Goal: Task Accomplishment & Management: Manage account settings

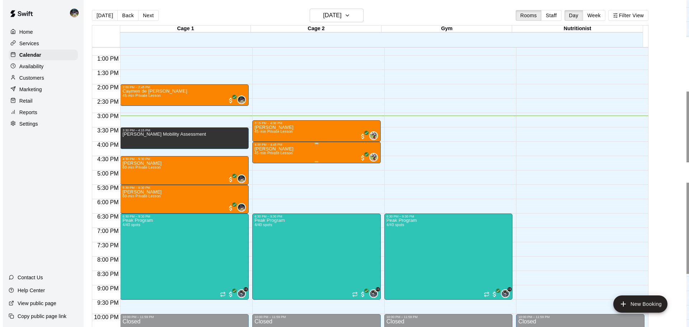
scroll to position [331, 0]
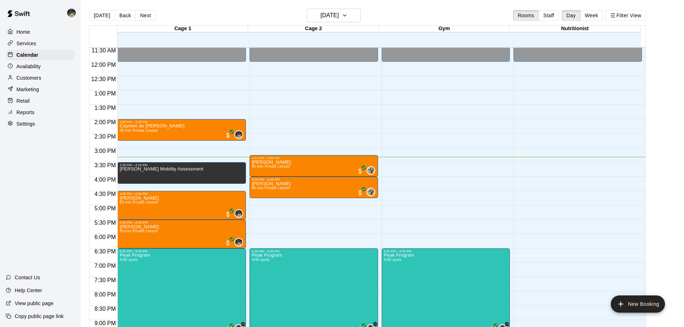
click at [57, 78] on div "Customers" at bounding box center [40, 78] width 69 height 11
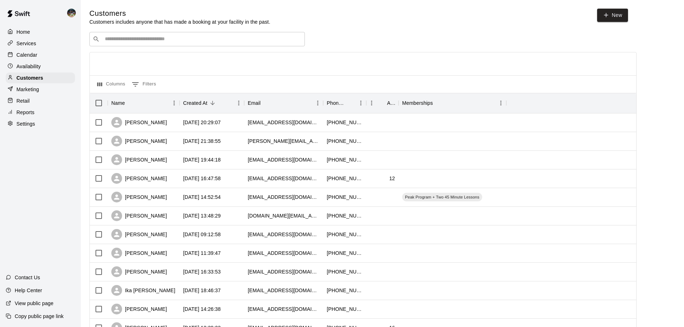
click at [207, 45] on div "​ ​" at bounding box center [196, 39] width 215 height 14
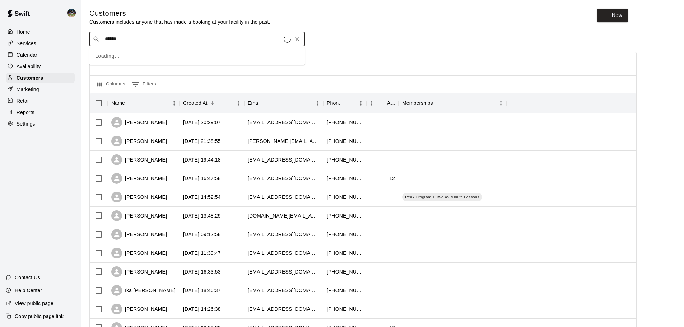
type input "*******"
click at [201, 54] on div "Henry Smith steviefehrs@yahoo.com" at bounding box center [205, 58] width 190 height 15
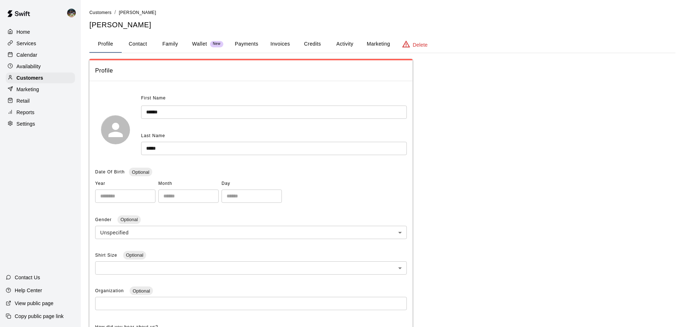
click at [336, 40] on button "Activity" at bounding box center [345, 44] width 32 height 17
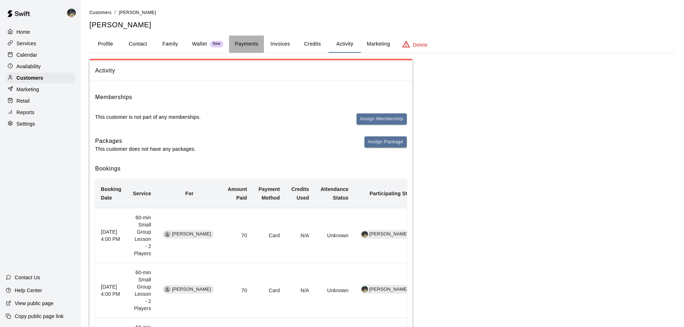
click at [249, 40] on button "Payments" at bounding box center [246, 44] width 35 height 17
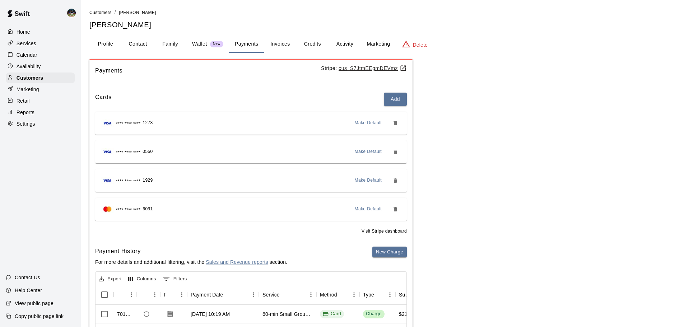
click at [370, 210] on span "Make Default" at bounding box center [368, 209] width 27 height 7
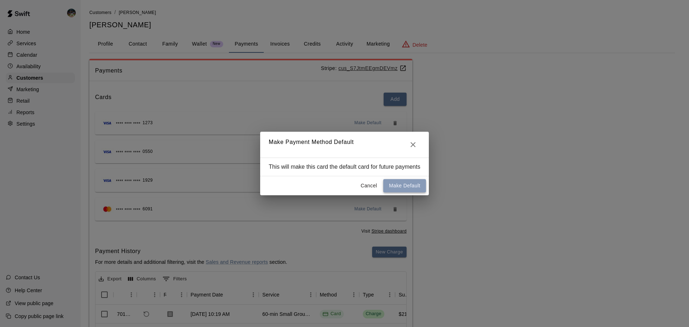
click at [395, 188] on button "Make Default" at bounding box center [404, 185] width 43 height 13
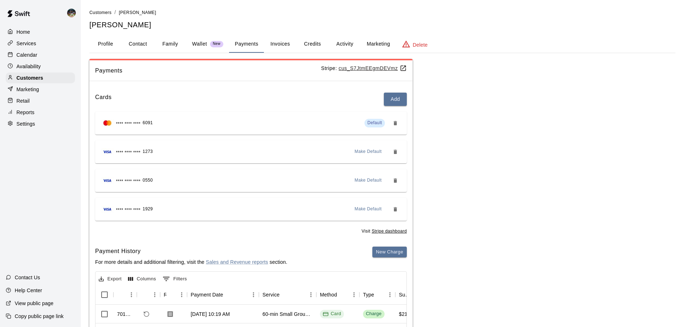
click at [337, 40] on button "Activity" at bounding box center [345, 44] width 32 height 17
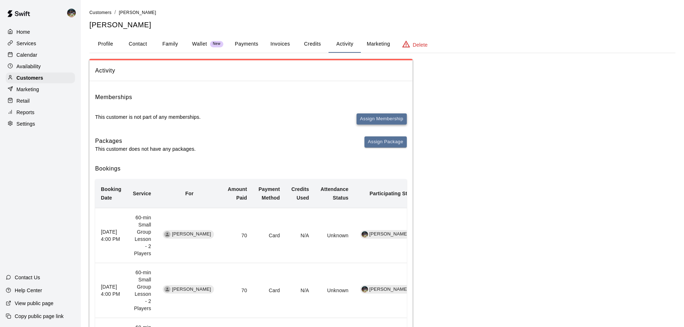
click at [372, 121] on button "Assign Membership" at bounding box center [382, 118] width 50 height 11
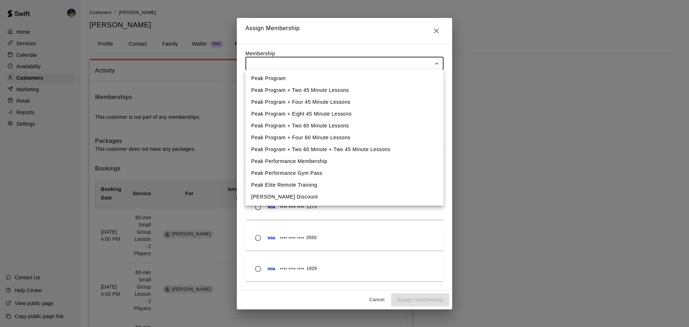
click at [289, 75] on li "Peak Program" at bounding box center [345, 79] width 198 height 12
type input "**********"
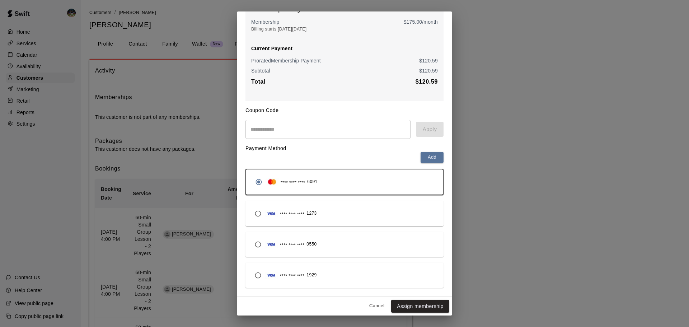
scroll to position [79, 0]
click at [413, 305] on button "Assign membership" at bounding box center [420, 306] width 58 height 13
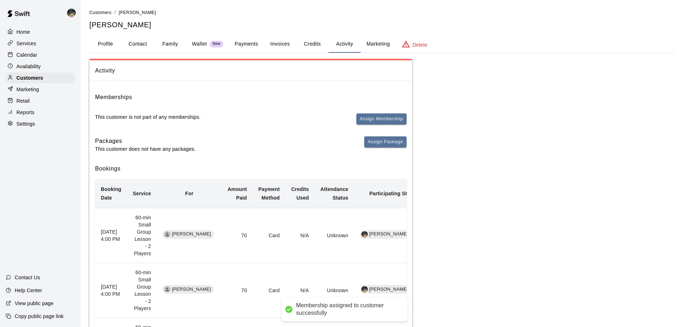
scroll to position [0, 0]
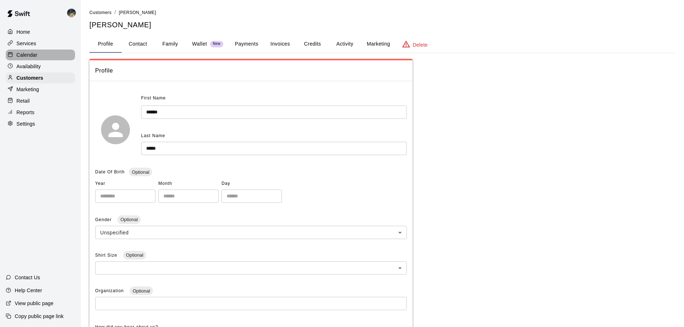
click at [43, 51] on div "Calendar" at bounding box center [40, 55] width 69 height 11
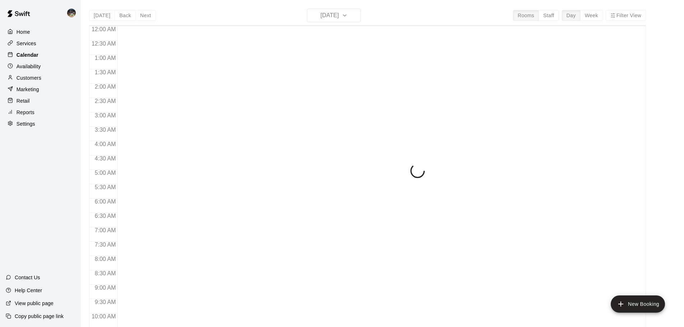
scroll to position [380, 0]
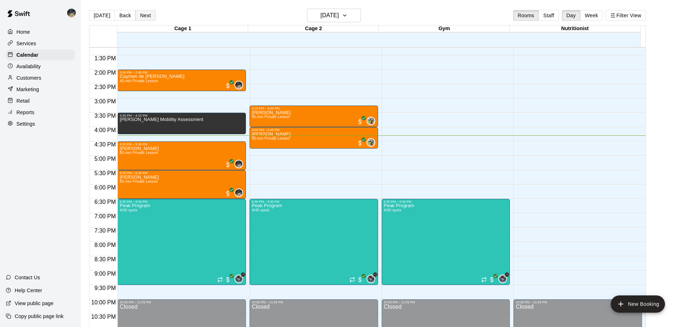
click at [149, 16] on button "Next" at bounding box center [145, 15] width 20 height 11
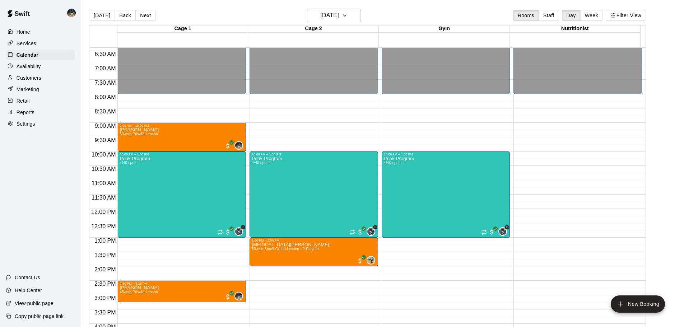
scroll to position [201, 0]
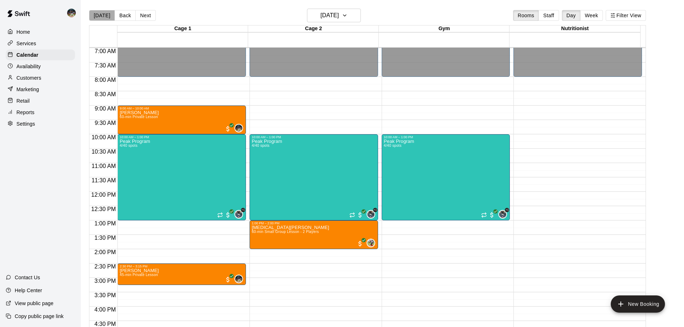
click at [109, 15] on button "[DATE]" at bounding box center [102, 15] width 26 height 11
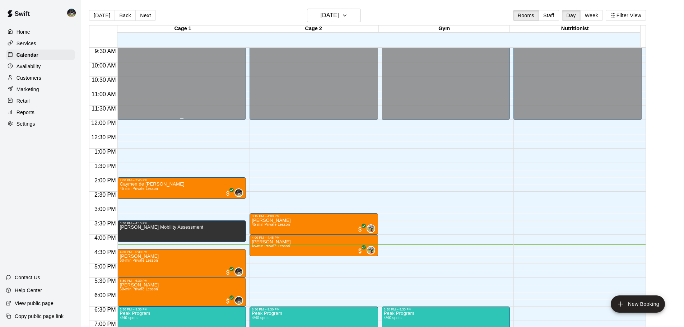
scroll to position [308, 0]
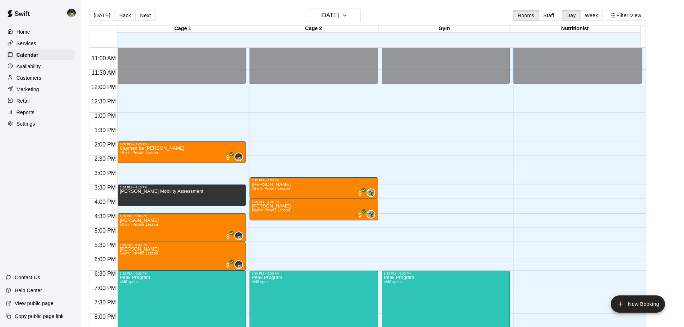
click at [29, 77] on p "Customers" at bounding box center [29, 77] width 25 height 7
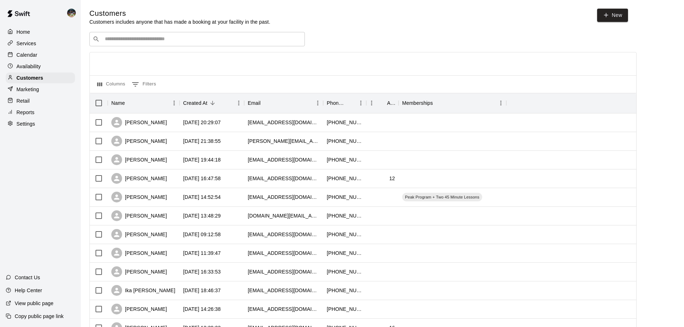
click at [204, 45] on div "​ ​" at bounding box center [196, 39] width 215 height 14
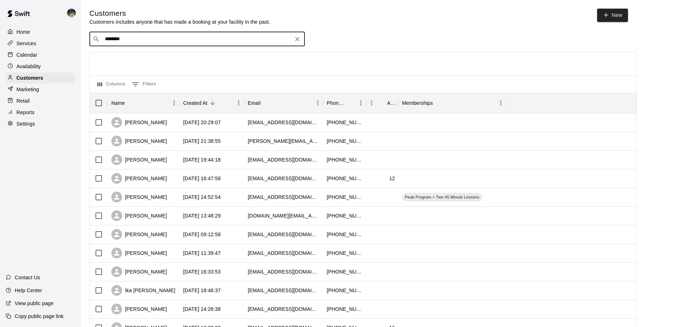
type input "*********"
click at [182, 59] on div "Aiden Hoy [EMAIL_ADDRESS][PERSON_NAME][DOMAIN_NAME]" at bounding box center [205, 58] width 190 height 15
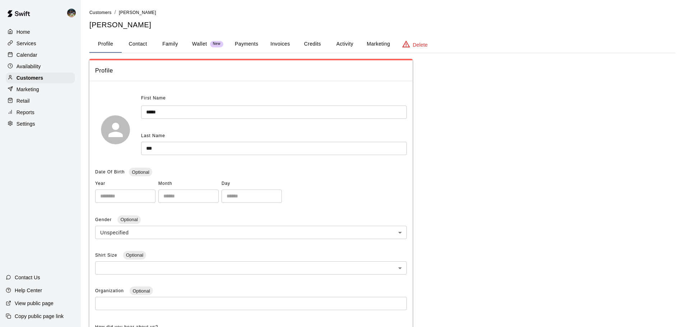
click at [177, 47] on button "Family" at bounding box center [170, 44] width 32 height 17
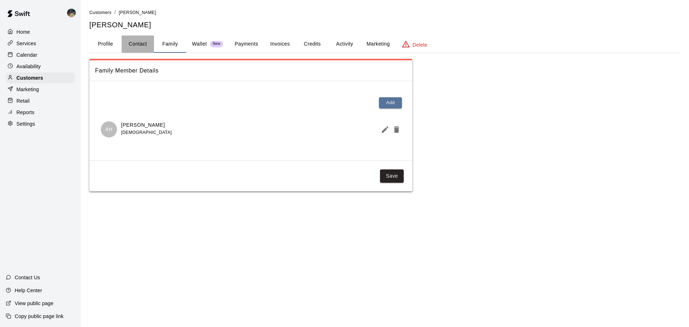
click at [129, 46] on button "Contact" at bounding box center [138, 44] width 32 height 17
select select "**"
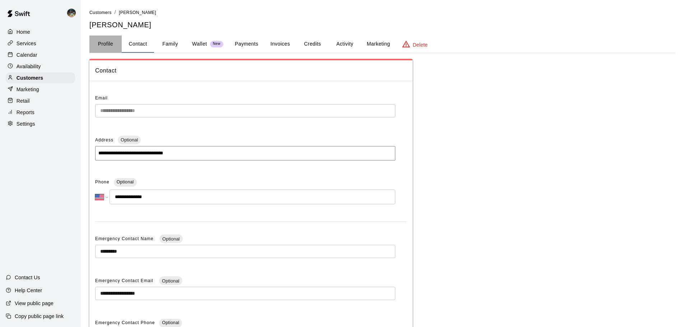
click at [108, 48] on button "Profile" at bounding box center [105, 44] width 32 height 17
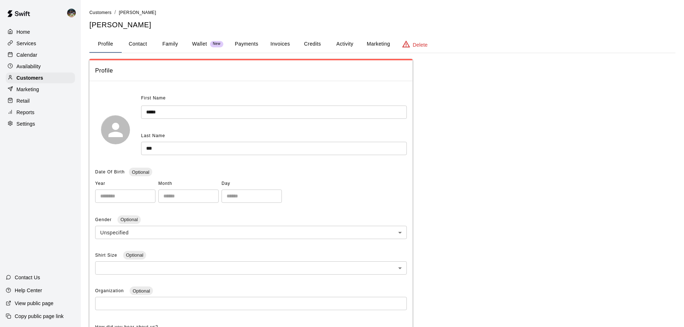
click at [27, 57] on p "Calendar" at bounding box center [27, 54] width 21 height 7
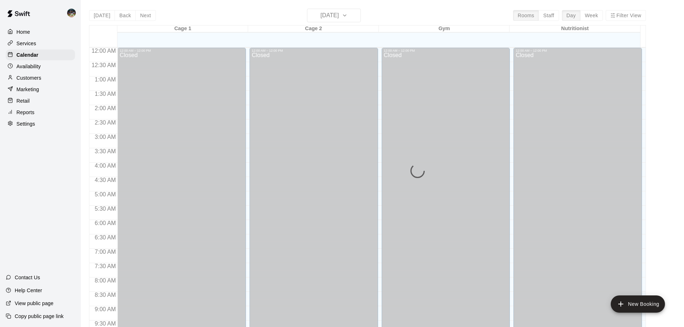
scroll to position [380, 0]
